Goal: Task Accomplishment & Management: Use online tool/utility

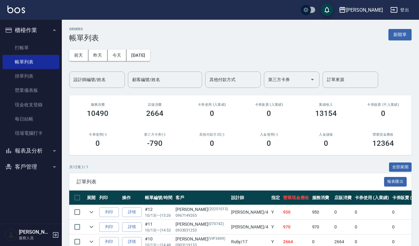
scroll to position [165, 0]
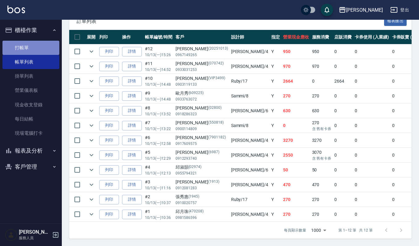
click at [47, 43] on link "打帳單" at bounding box center [30, 48] width 57 height 14
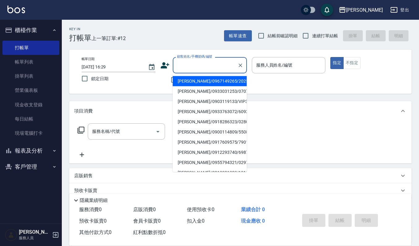
click at [190, 70] on input "顧客姓名/手機號碼/編號" at bounding box center [204, 65] width 59 height 11
click at [200, 81] on li "[PERSON_NAME]/0976353370/771026" at bounding box center [210, 81] width 74 height 10
type input "[PERSON_NAME]/0976353370/771026"
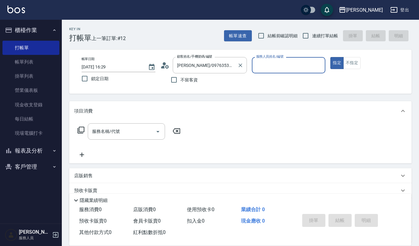
type input "Joalin-6"
click at [330, 57] on button "指定" at bounding box center [336, 63] width 13 height 12
type button "true"
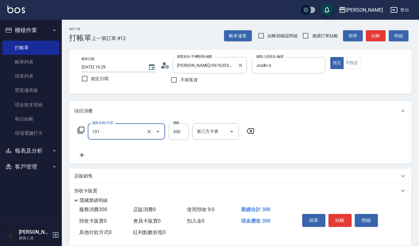
type input "一般洗髮(101)"
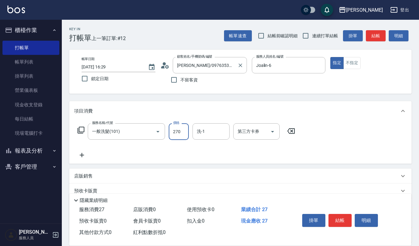
type input "270"
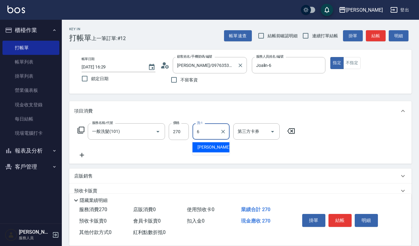
type input "Joalin-6"
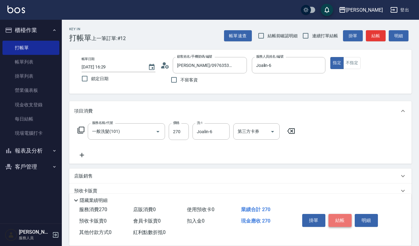
click at [335, 220] on button "結帳" at bounding box center [339, 220] width 23 height 13
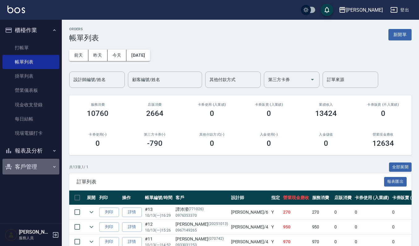
click at [27, 159] on button "客戶管理" at bounding box center [30, 167] width 57 height 16
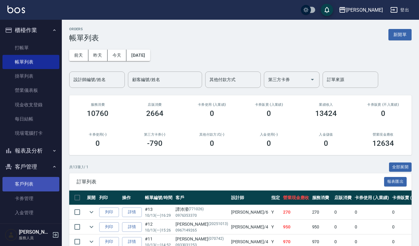
click at [32, 180] on link "客戶列表" at bounding box center [30, 184] width 57 height 14
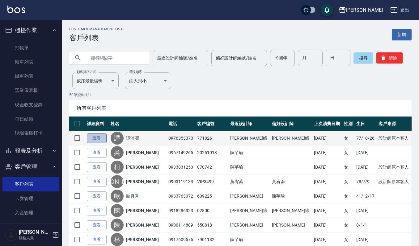
click at [93, 139] on link "查看" at bounding box center [97, 139] width 20 height 10
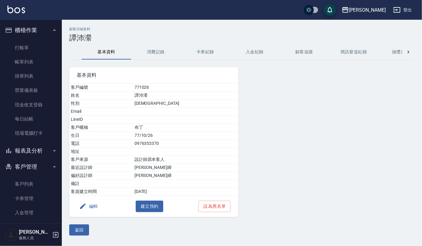
click at [157, 51] on button "消費記錄" at bounding box center [155, 52] width 49 height 15
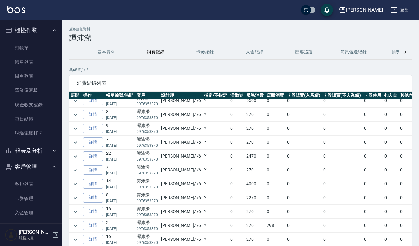
scroll to position [155, 0]
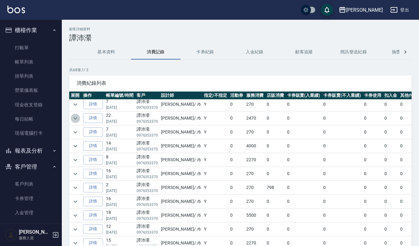
click at [75, 120] on icon "expand row" at bounding box center [75, 118] width 4 height 2
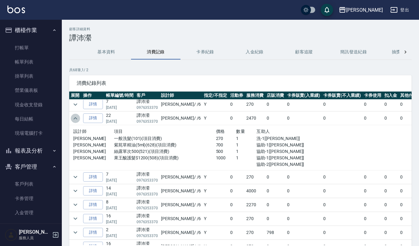
click at [75, 121] on icon "expand row" at bounding box center [75, 118] width 7 height 7
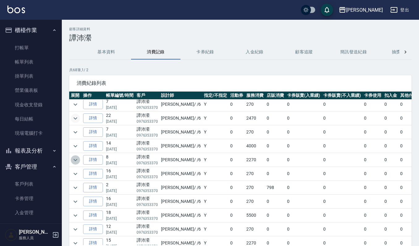
click at [77, 164] on icon "expand row" at bounding box center [75, 160] width 7 height 7
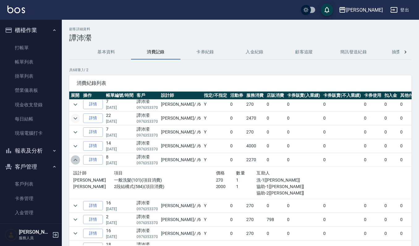
click at [77, 164] on icon "expand row" at bounding box center [75, 160] width 7 height 7
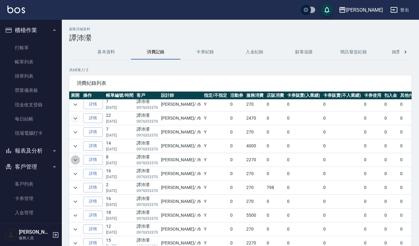
click at [77, 164] on icon "expand row" at bounding box center [75, 160] width 7 height 7
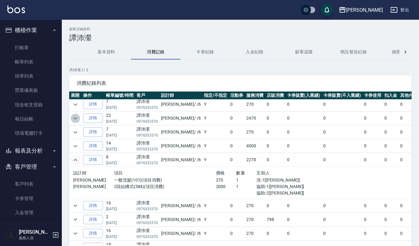
click at [76, 122] on icon "expand row" at bounding box center [75, 118] width 7 height 7
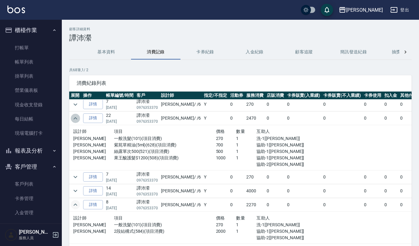
click at [76, 122] on icon "expand row" at bounding box center [75, 118] width 7 height 7
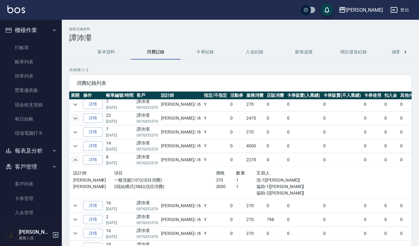
click at [76, 122] on icon "expand row" at bounding box center [75, 118] width 7 height 7
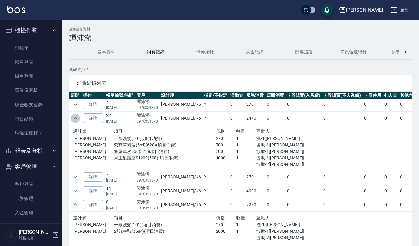
click at [74, 122] on icon "expand row" at bounding box center [75, 118] width 7 height 7
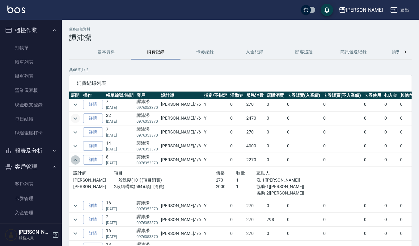
click at [77, 164] on icon "expand row" at bounding box center [75, 160] width 7 height 7
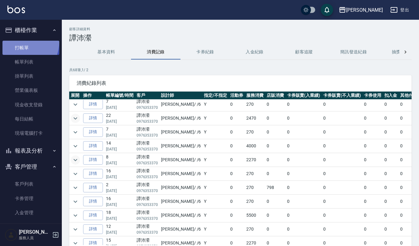
click at [16, 41] on link "打帳單" at bounding box center [30, 48] width 57 height 14
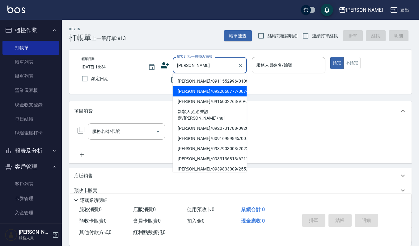
click at [196, 97] on li "[PERSON_NAME]/0922068777/00745" at bounding box center [210, 91] width 74 height 10
type input "[PERSON_NAME]/0922068777/00745"
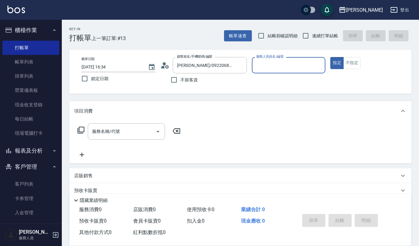
type input "[PERSON_NAME]-4"
click at [133, 127] on input "服務名稱/代號" at bounding box center [121, 131] width 62 height 11
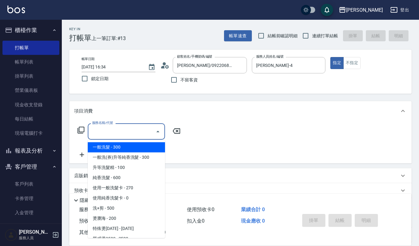
scroll to position [54, 0]
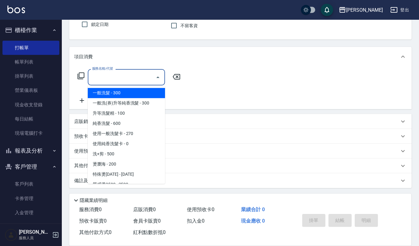
click at [226, 109] on div "服務名稱/代號 服務名稱/代號" at bounding box center [240, 88] width 342 height 43
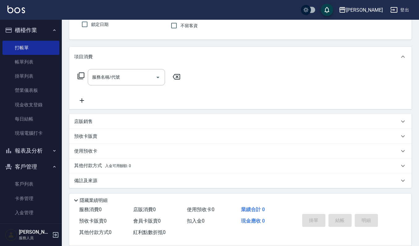
click at [202, 115] on div "店販銷售" at bounding box center [240, 121] width 342 height 15
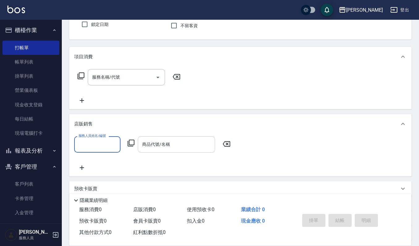
scroll to position [0, 0]
type input "[PERSON_NAME]-4"
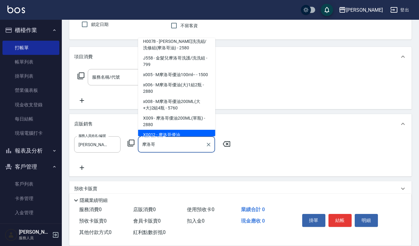
scroll to position [20, 0]
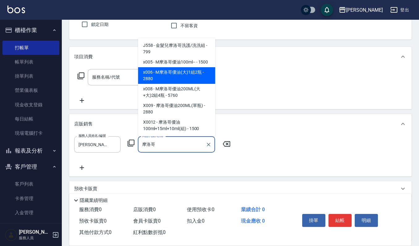
click at [186, 77] on span "x006 - M摩洛哥優油(大)1組2瓶 - 2880" at bounding box center [176, 75] width 77 height 17
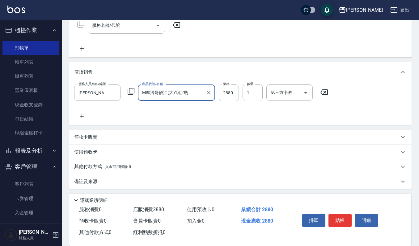
scroll to position [107, 0]
type input "M摩洛哥優油(大)1組2瓶"
click at [344, 216] on button "結帳" at bounding box center [339, 220] width 23 height 13
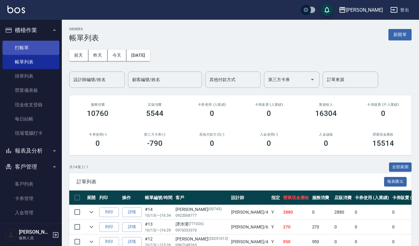
drag, startPoint x: 21, startPoint y: 44, endPoint x: 42, endPoint y: 47, distance: 21.3
click at [21, 44] on link "打帳單" at bounding box center [30, 48] width 57 height 14
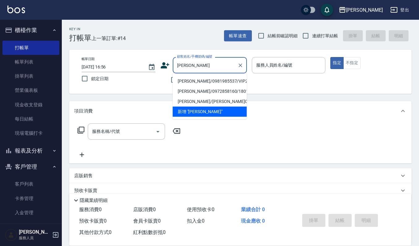
type input "[PERSON_NAME]/0981985537/VIP2491"
type input "Ruby-17"
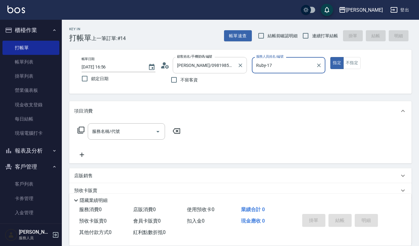
click at [330, 57] on button "指定" at bounding box center [336, 63] width 13 height 12
type button "true"
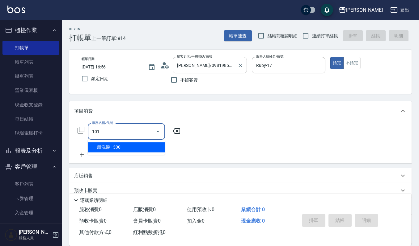
type input "一般洗髮(101)"
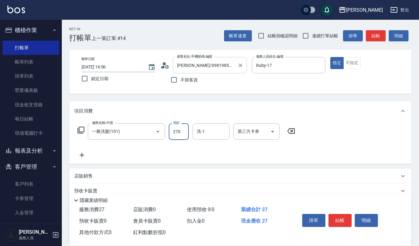
type input "270"
type input "Ruby-17"
click at [342, 219] on button "結帳" at bounding box center [339, 220] width 23 height 13
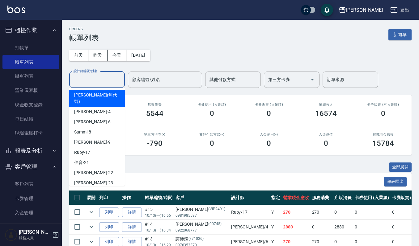
click at [77, 74] on div "設計師編號/姓名 設計師編號/姓名" at bounding box center [97, 80] width 56 height 16
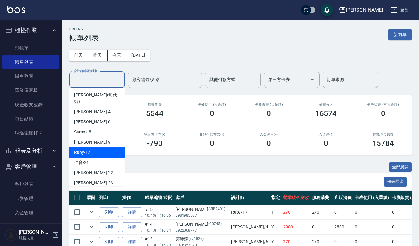
click at [96, 148] on div "Ruby -17" at bounding box center [97, 153] width 56 height 10
type input "Ruby-17"
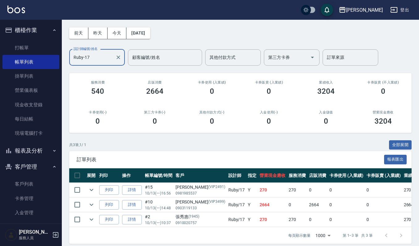
scroll to position [34, 0]
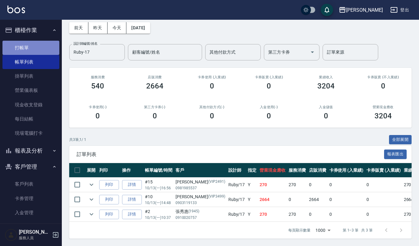
click at [33, 48] on link "打帳單" at bounding box center [30, 48] width 57 height 14
